Goal: Task Accomplishment & Management: Use online tool/utility

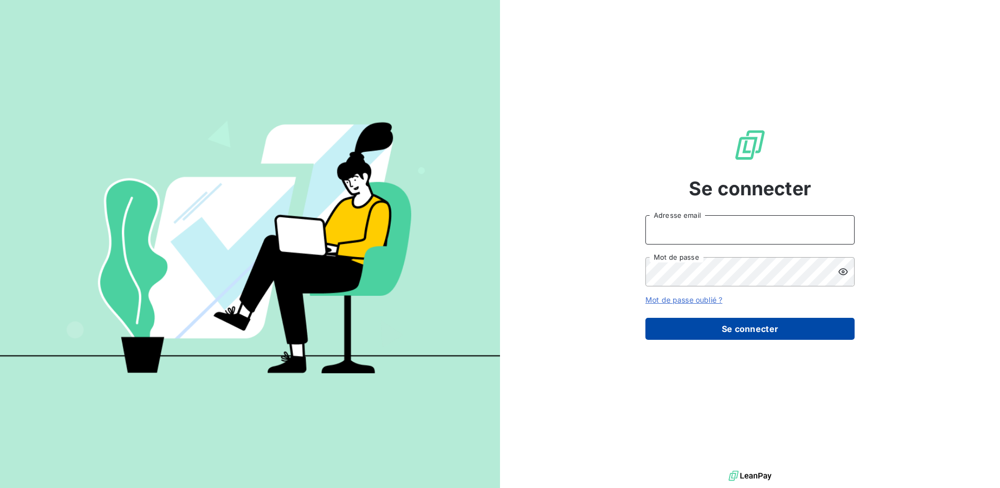
type input "[PERSON_NAME][EMAIL_ADDRESS][DOMAIN_NAME]"
click at [766, 327] on button "Se connecter" at bounding box center [750, 329] width 209 height 22
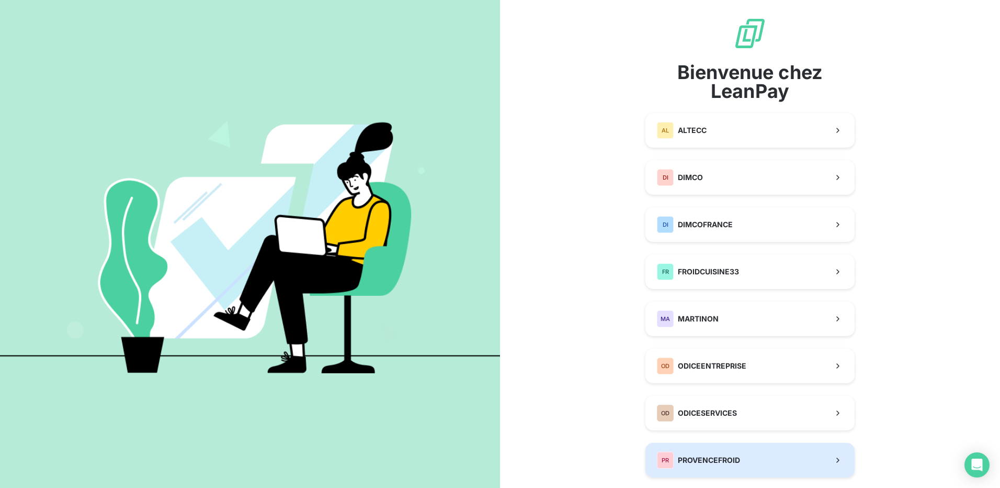
click at [774, 456] on button "PR PROVENCEFROID" at bounding box center [750, 460] width 209 height 35
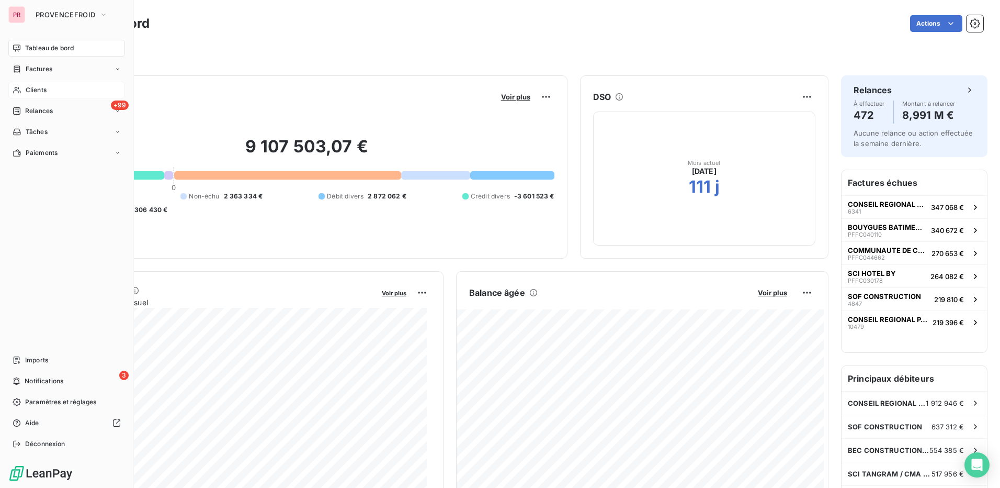
click at [50, 88] on div "Clients" at bounding box center [66, 90] width 117 height 17
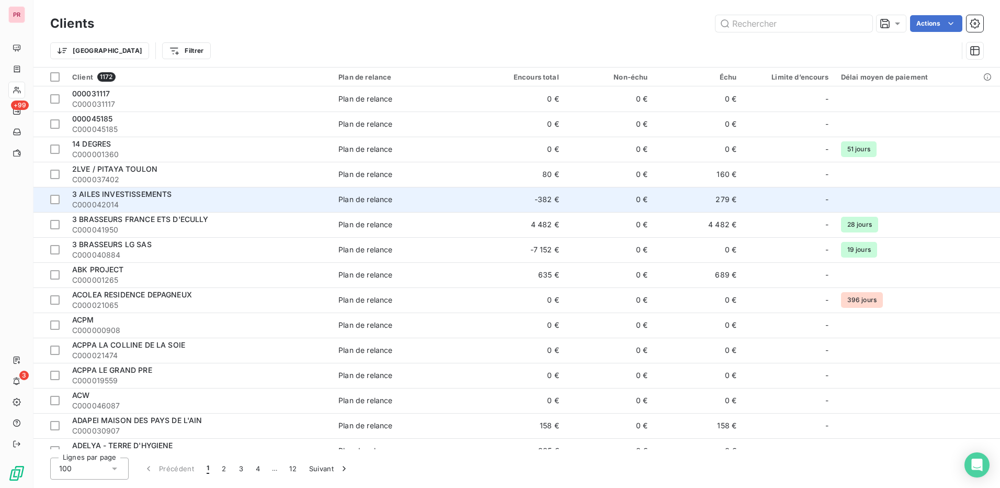
click at [159, 195] on span "3 AILES INVESTISSEMENTS" at bounding box center [121, 193] width 99 height 9
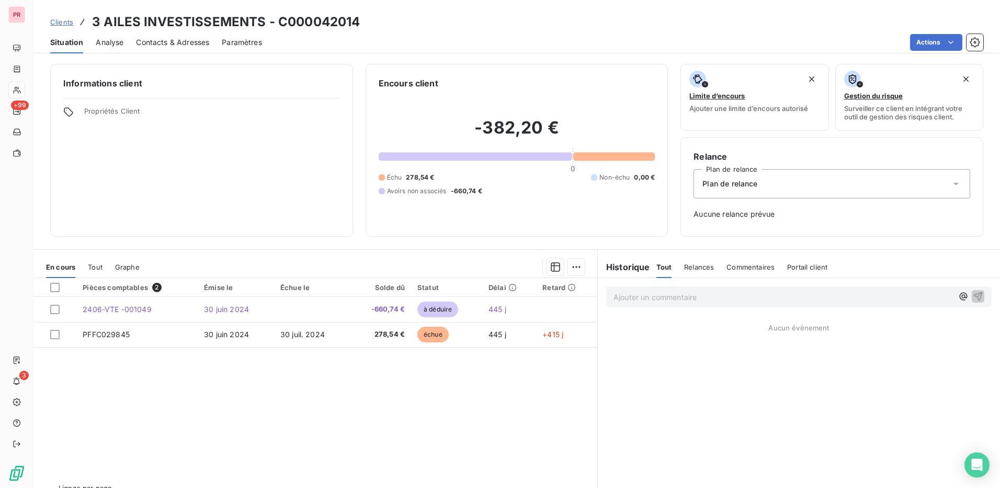
click at [171, 42] on span "Contacts & Adresses" at bounding box center [172, 42] width 73 height 10
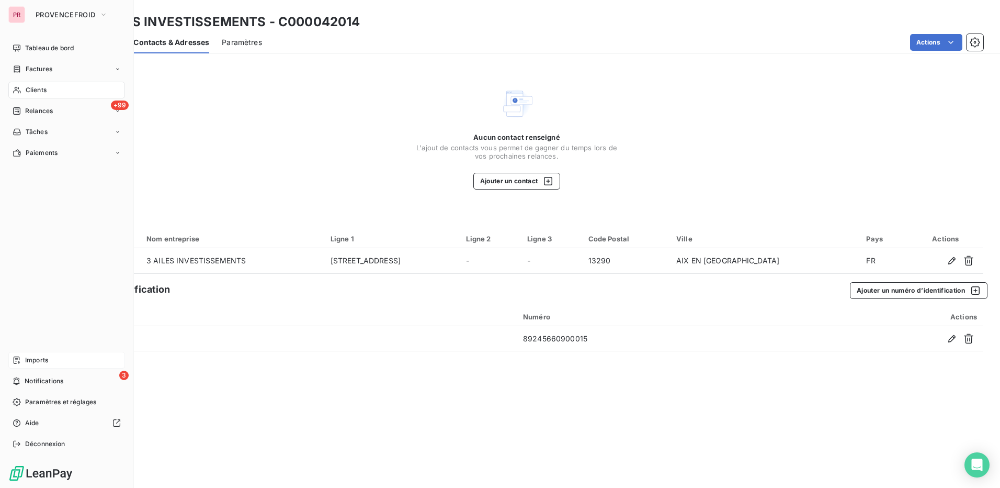
click at [49, 357] on div "Imports" at bounding box center [66, 360] width 117 height 17
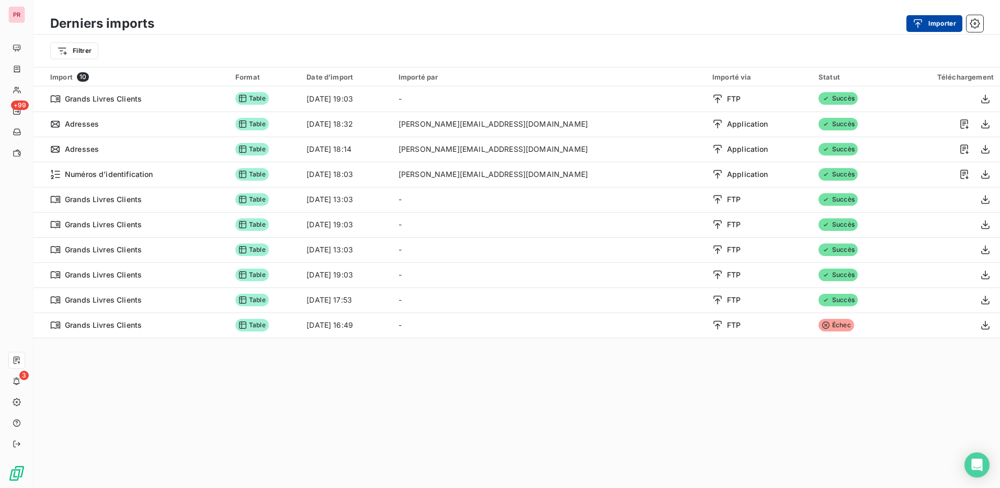
click at [926, 22] on div "button" at bounding box center [921, 23] width 16 height 10
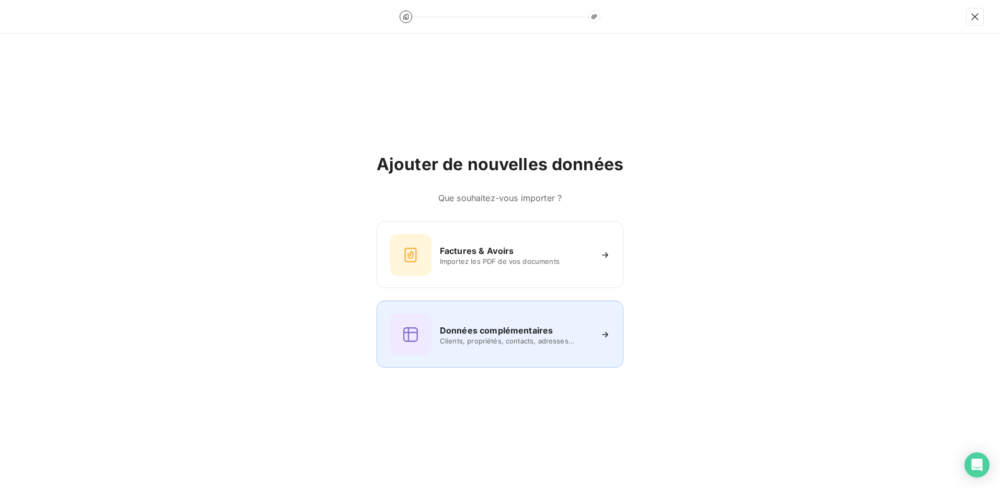
click at [529, 338] on span "Clients, propriétés, contacts, adresses..." at bounding box center [516, 340] width 152 height 8
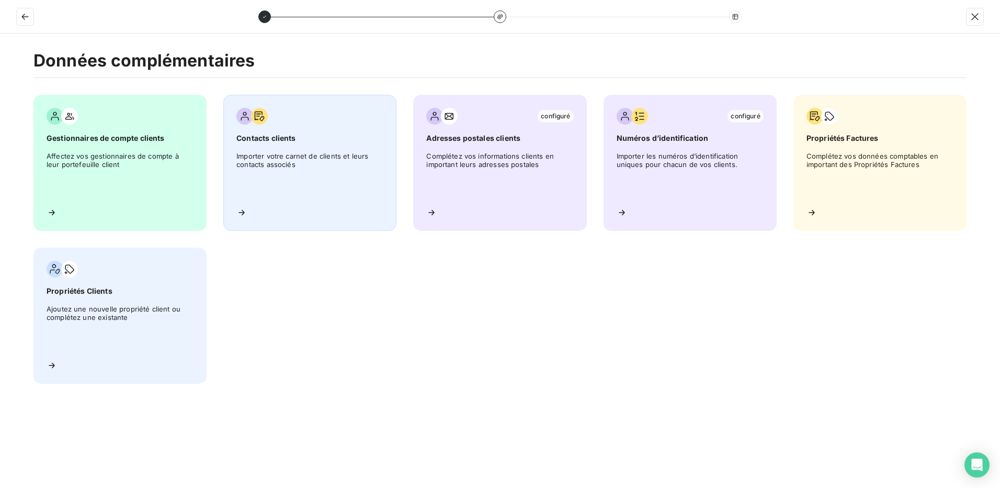
click at [344, 175] on span "Importer votre carnet de clients et leurs contacts associés" at bounding box center [309, 175] width 147 height 47
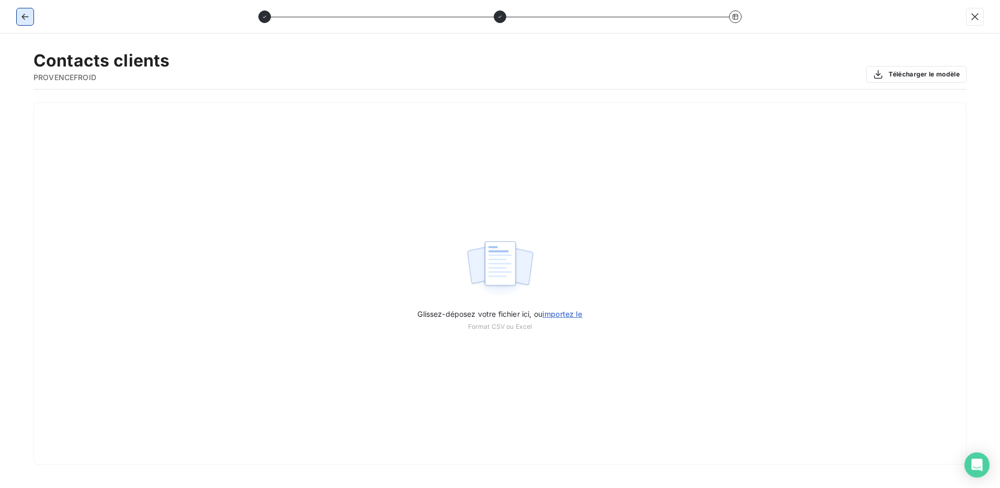
click at [23, 14] on icon "button" at bounding box center [25, 17] width 10 height 10
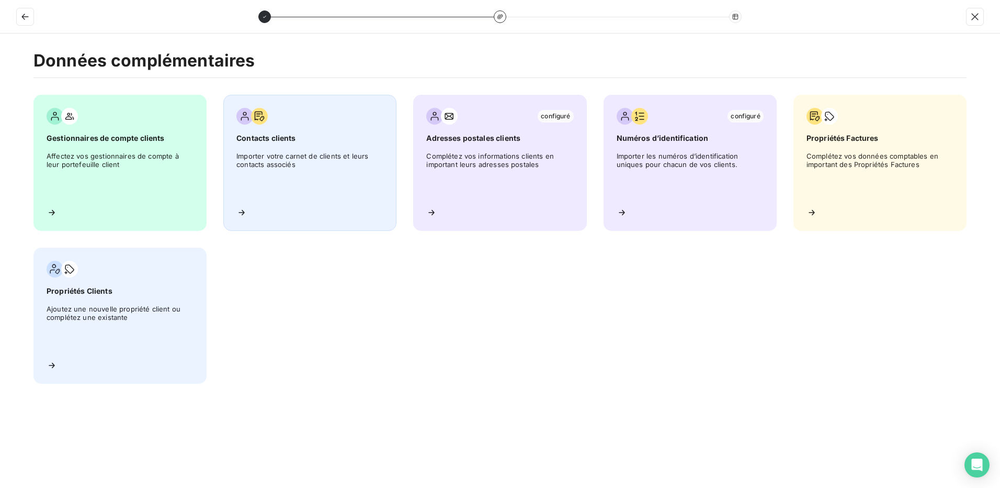
click at [338, 163] on span "Importer votre carnet de clients et leurs contacts associés" at bounding box center [309, 175] width 147 height 47
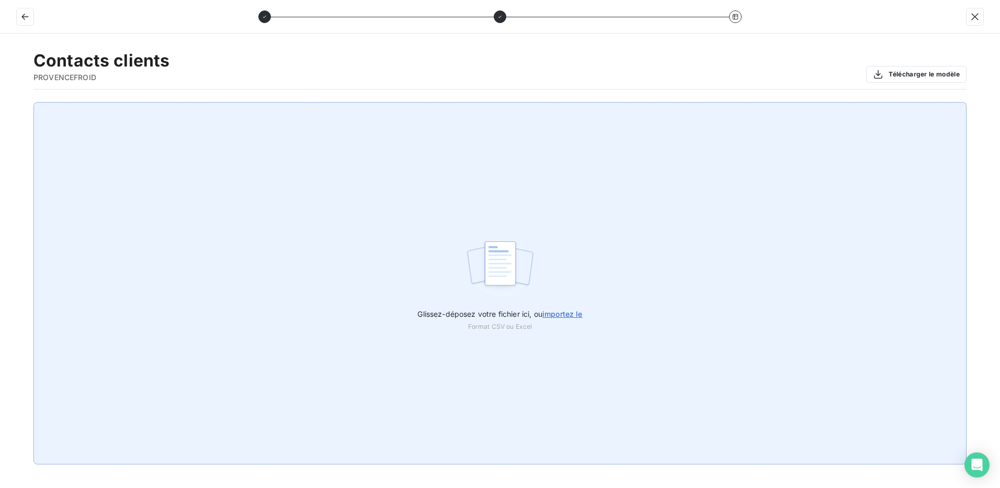
click at [578, 315] on span "importez le" at bounding box center [563, 313] width 40 height 9
click at [1, 103] on input "Glissez-déposez votre fichier ici, ou importez le" at bounding box center [0, 102] width 1 height 1
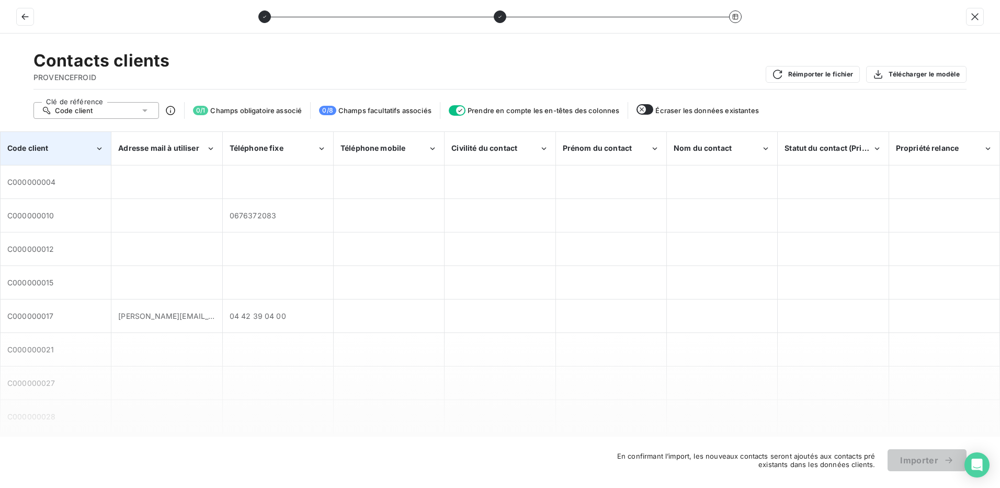
click at [80, 153] on div "Code client" at bounding box center [50, 148] width 87 height 10
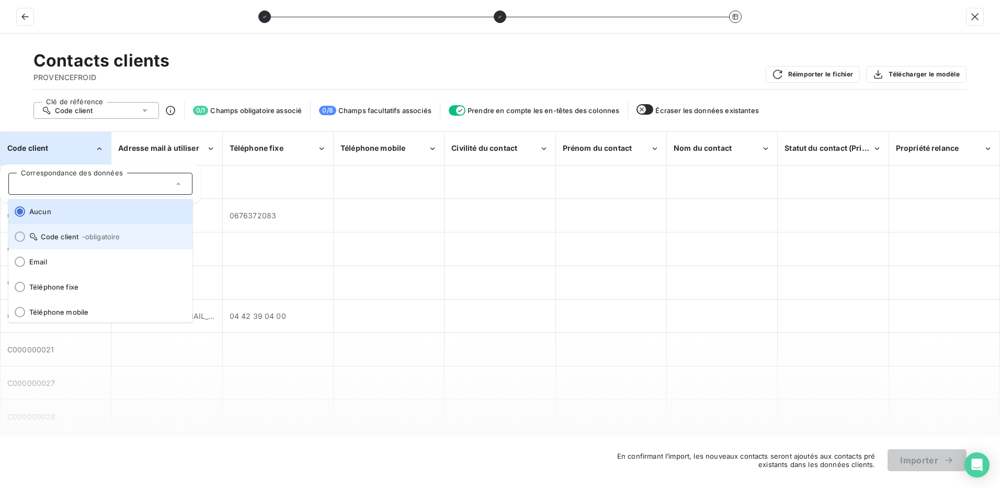
click at [18, 234] on div at bounding box center [20, 236] width 10 height 10
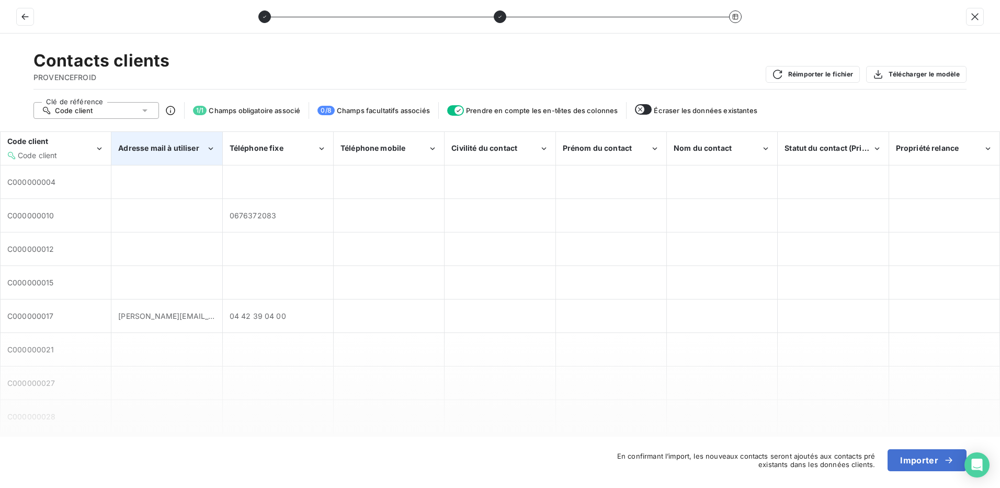
click at [190, 142] on div "Adresse mail à utiliser" at bounding box center [166, 148] width 109 height 32
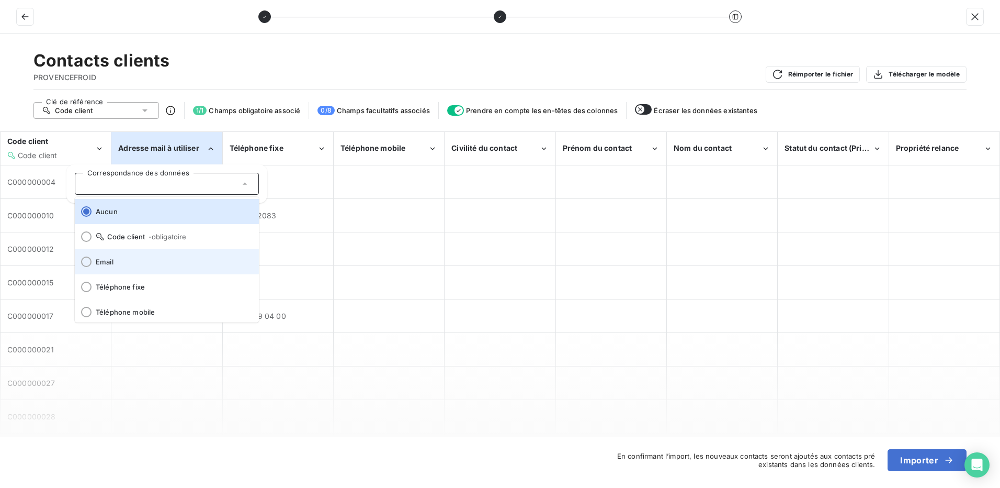
click at [88, 262] on div at bounding box center [86, 261] width 10 height 10
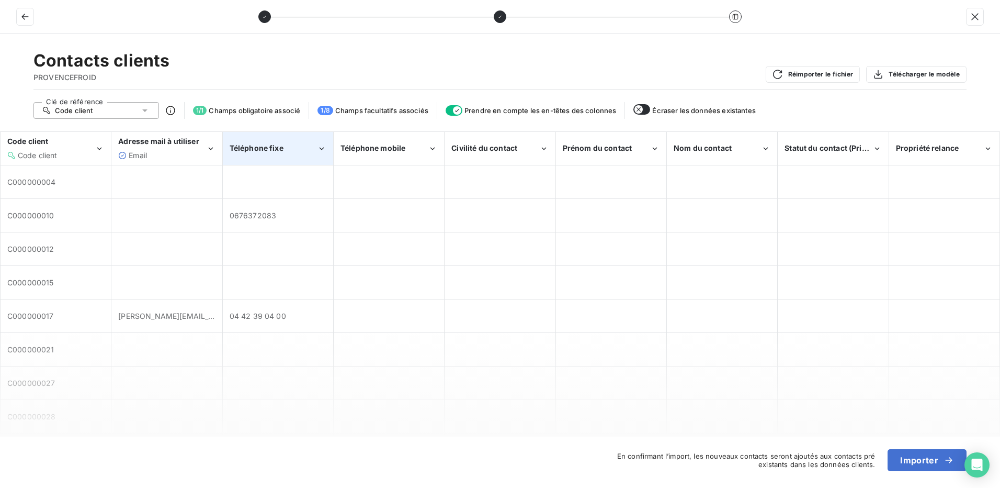
click at [282, 146] on span "Téléphone fixe" at bounding box center [257, 147] width 54 height 9
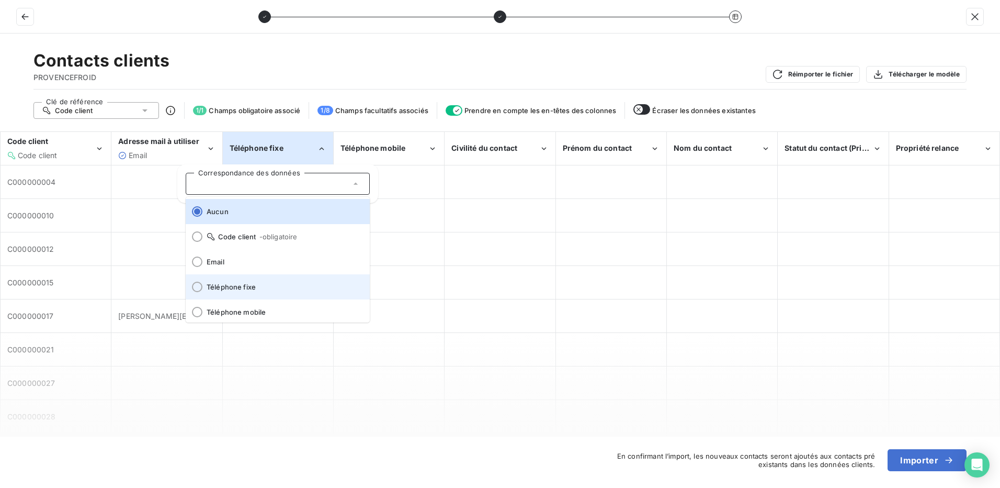
click at [194, 286] on div at bounding box center [197, 286] width 10 height 10
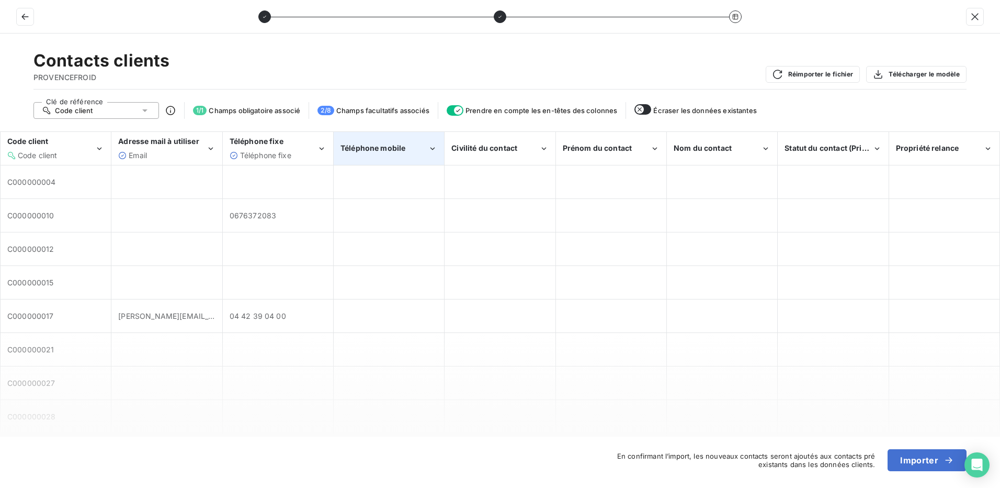
click at [378, 139] on div "Téléphone mobile" at bounding box center [388, 148] width 109 height 32
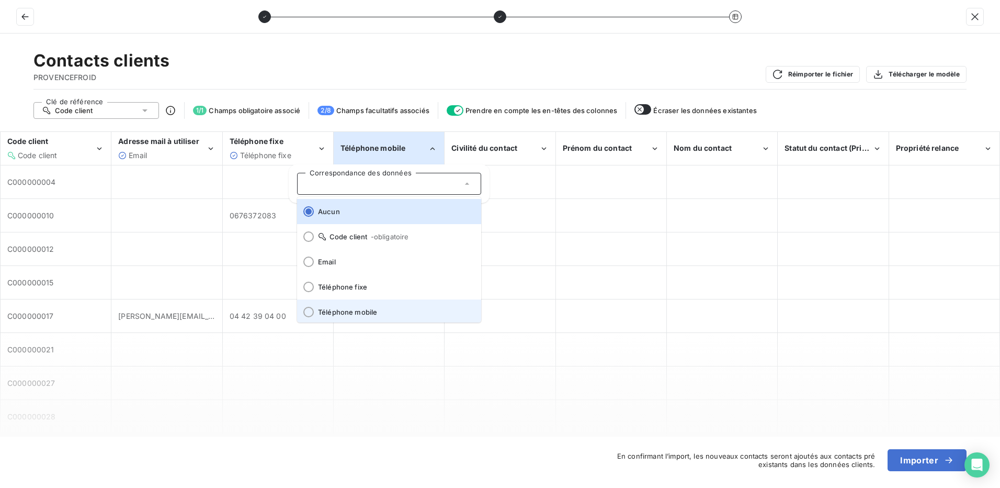
scroll to position [2, 0]
click at [308, 311] on div at bounding box center [308, 309] width 10 height 10
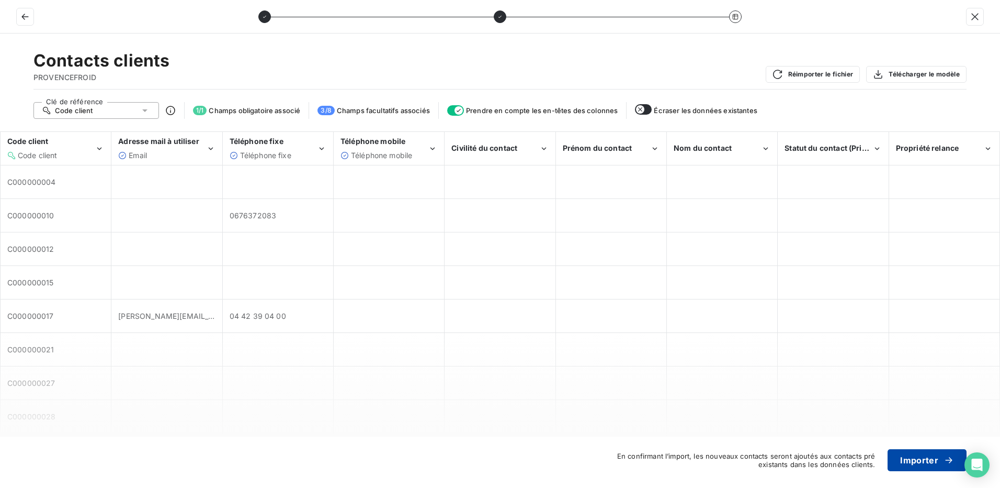
click at [925, 456] on button "Importer" at bounding box center [927, 460] width 79 height 22
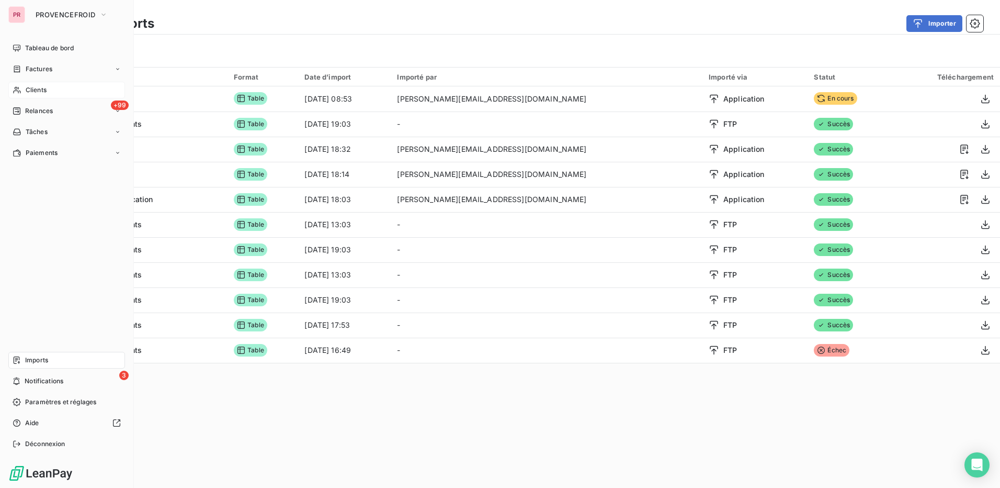
click at [27, 92] on span "Clients" at bounding box center [36, 89] width 21 height 9
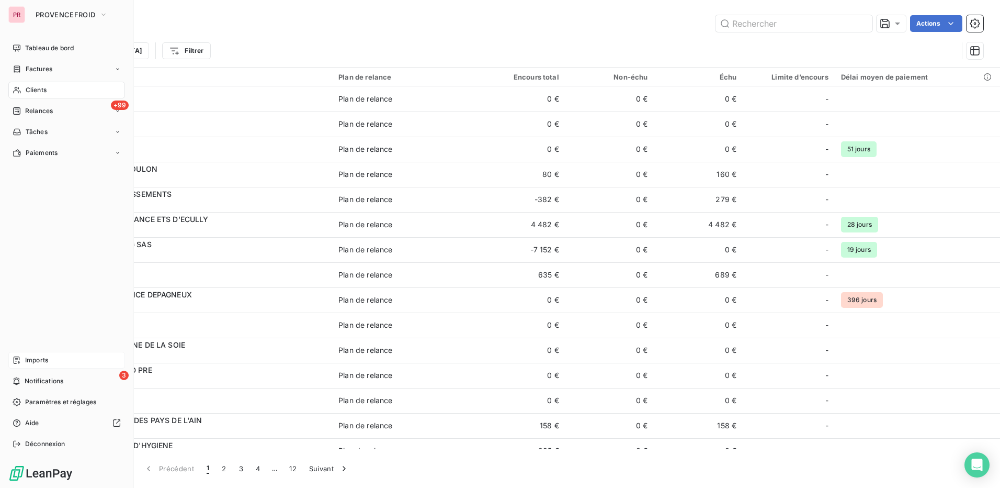
click at [44, 360] on span "Imports" at bounding box center [36, 359] width 23 height 9
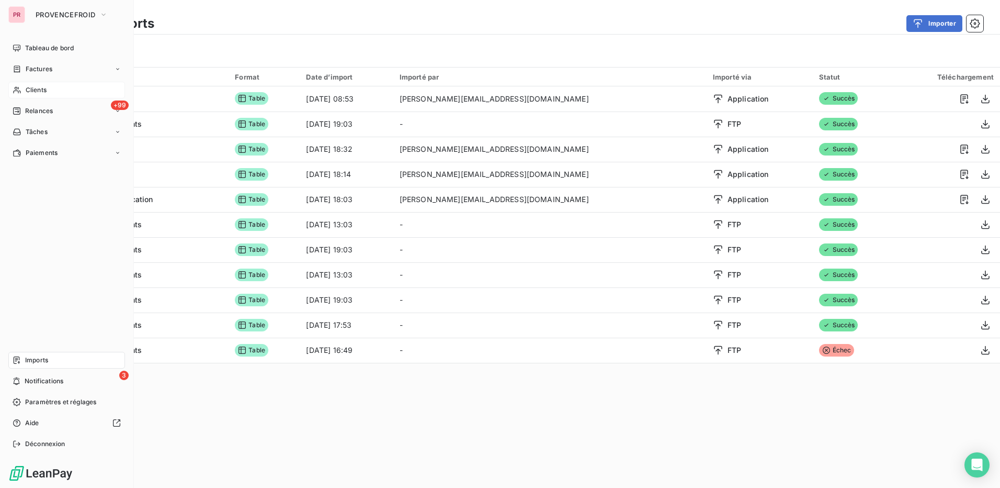
click at [42, 93] on span "Clients" at bounding box center [36, 89] width 21 height 9
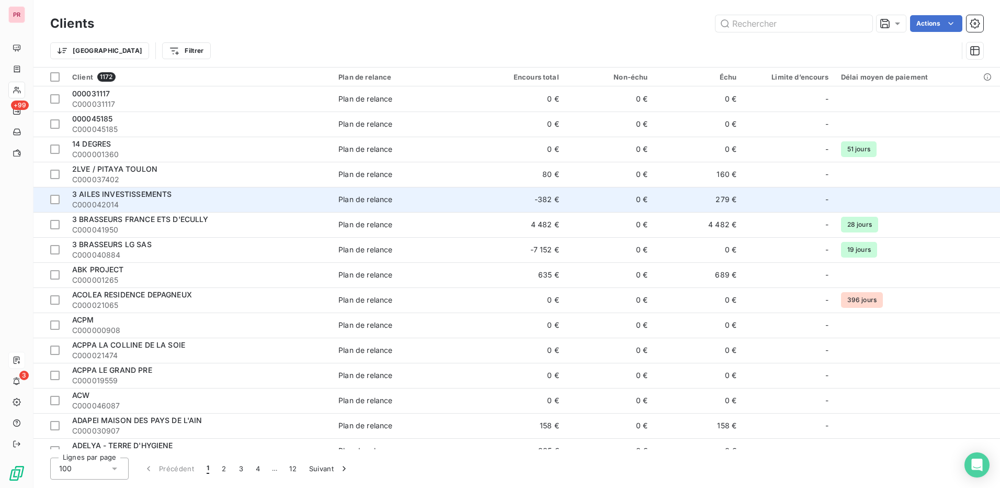
click at [204, 205] on span "C000042014" at bounding box center [199, 204] width 254 height 10
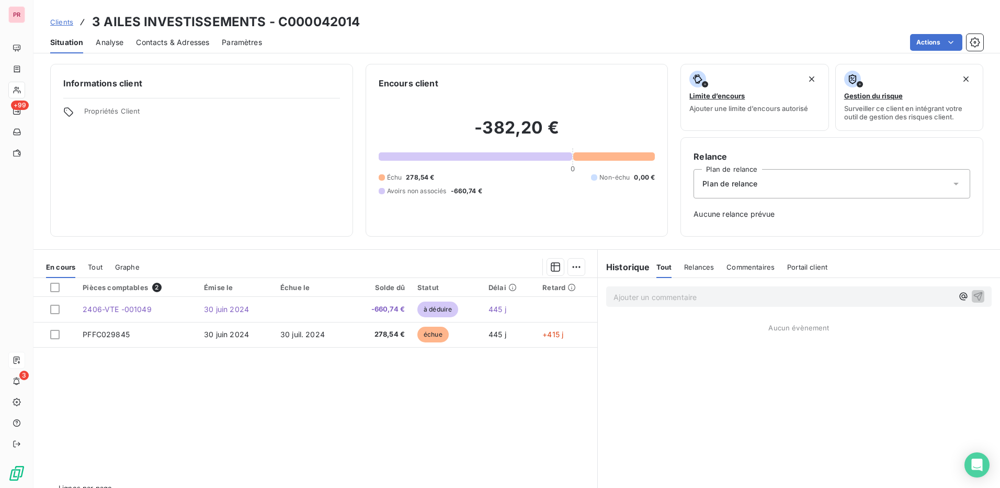
click at [172, 43] on span "Contacts & Adresses" at bounding box center [172, 42] width 73 height 10
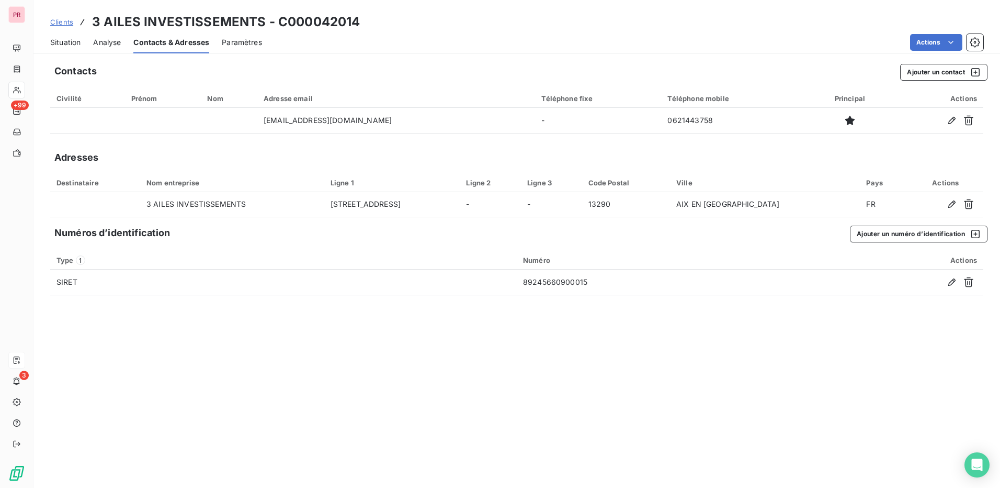
click at [241, 43] on span "Paramètres" at bounding box center [242, 42] width 40 height 10
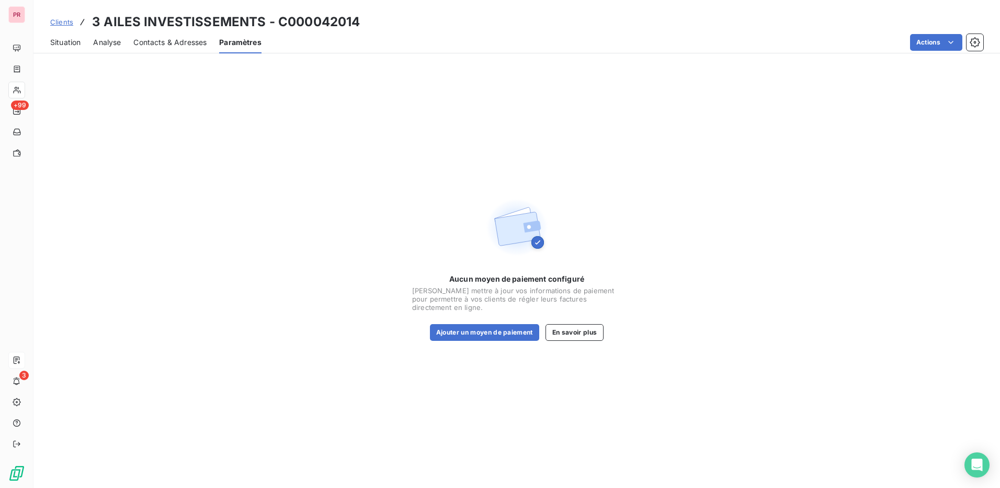
click at [169, 40] on span "Contacts & Adresses" at bounding box center [169, 42] width 73 height 10
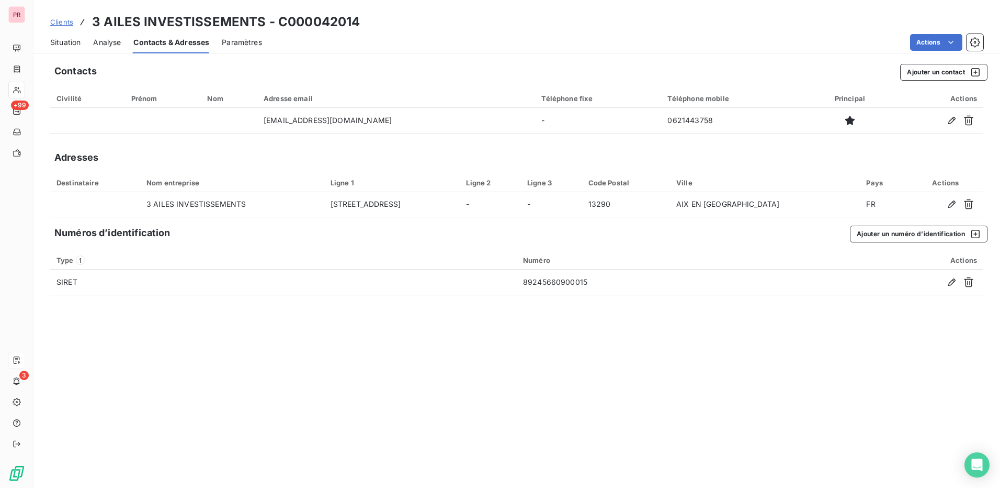
click at [106, 40] on span "Analyse" at bounding box center [107, 42] width 28 height 10
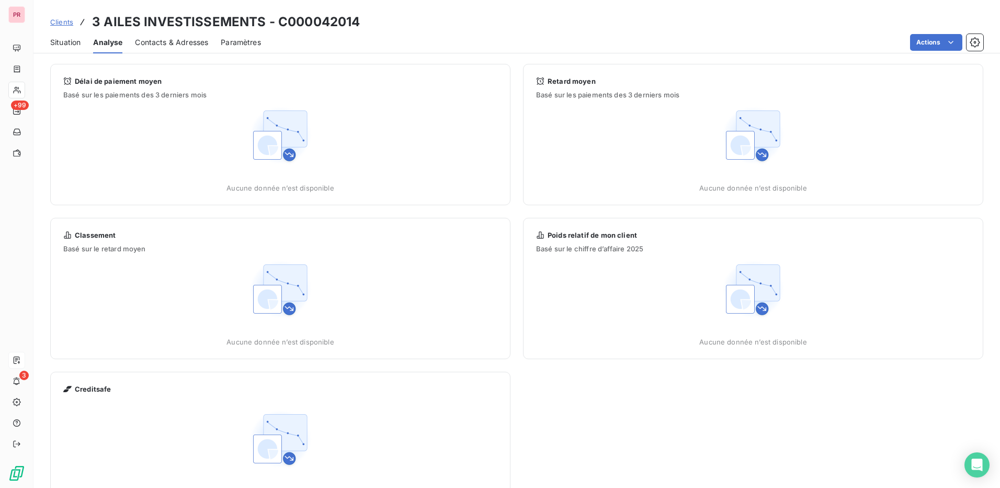
click at [65, 42] on span "Situation" at bounding box center [65, 42] width 30 height 10
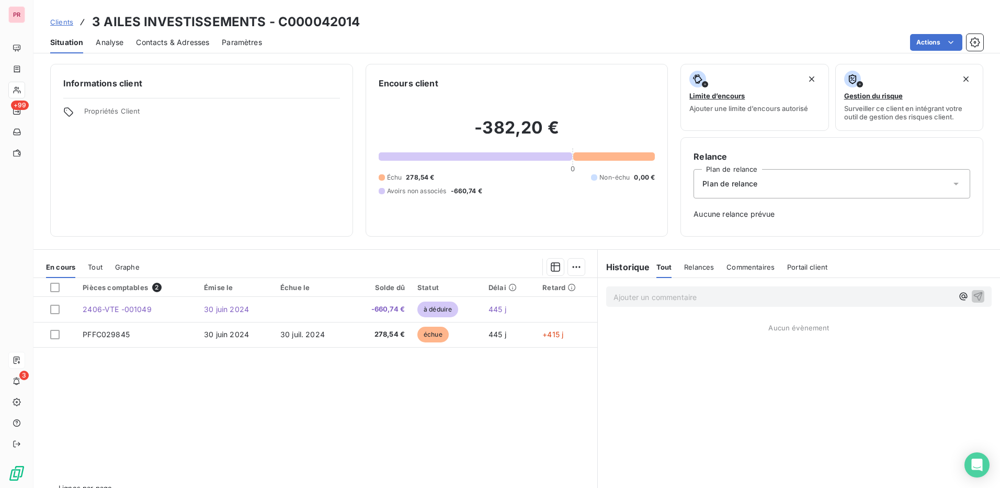
click at [240, 117] on span "Propriétés Client" at bounding box center [212, 114] width 256 height 15
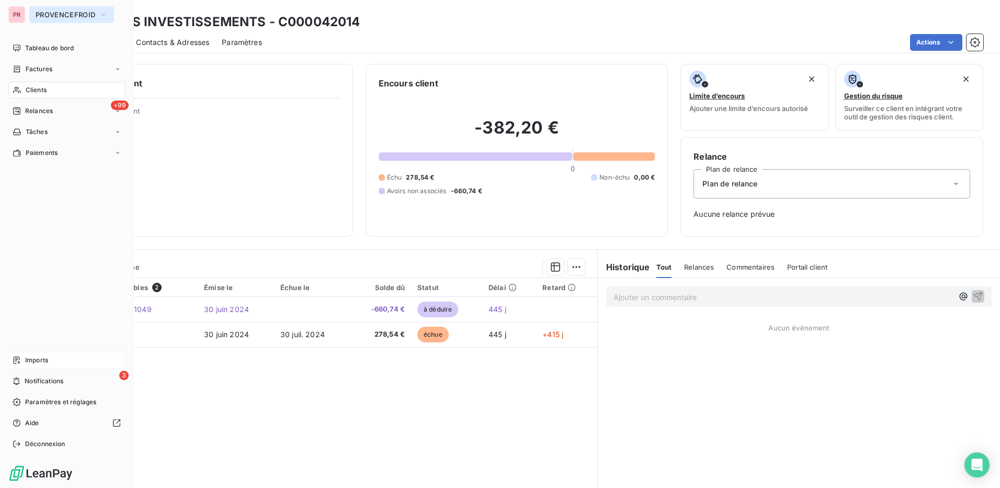
click at [70, 14] on span "PROVENCEFROID" at bounding box center [66, 14] width 60 height 8
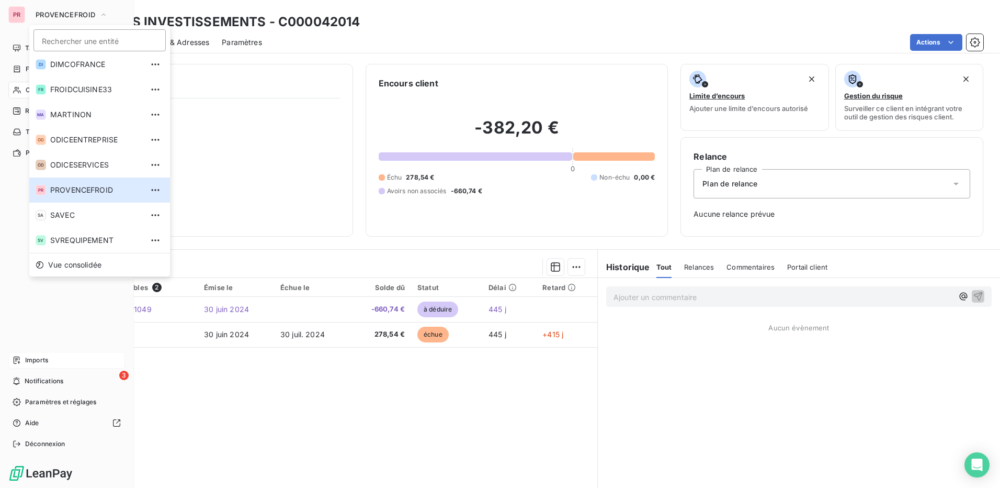
scroll to position [2, 0]
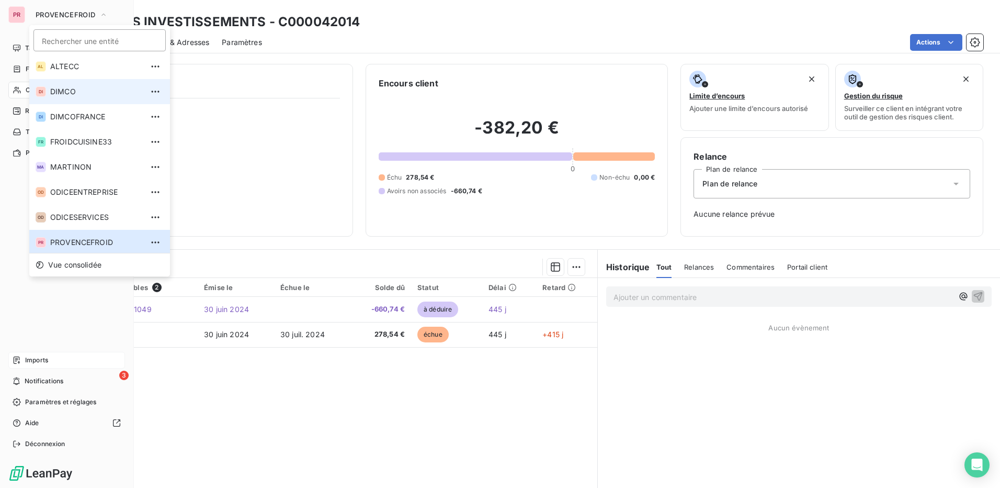
click at [65, 89] on span "DIMCO" at bounding box center [96, 91] width 93 height 10
